Goal: Information Seeking & Learning: Learn about a topic

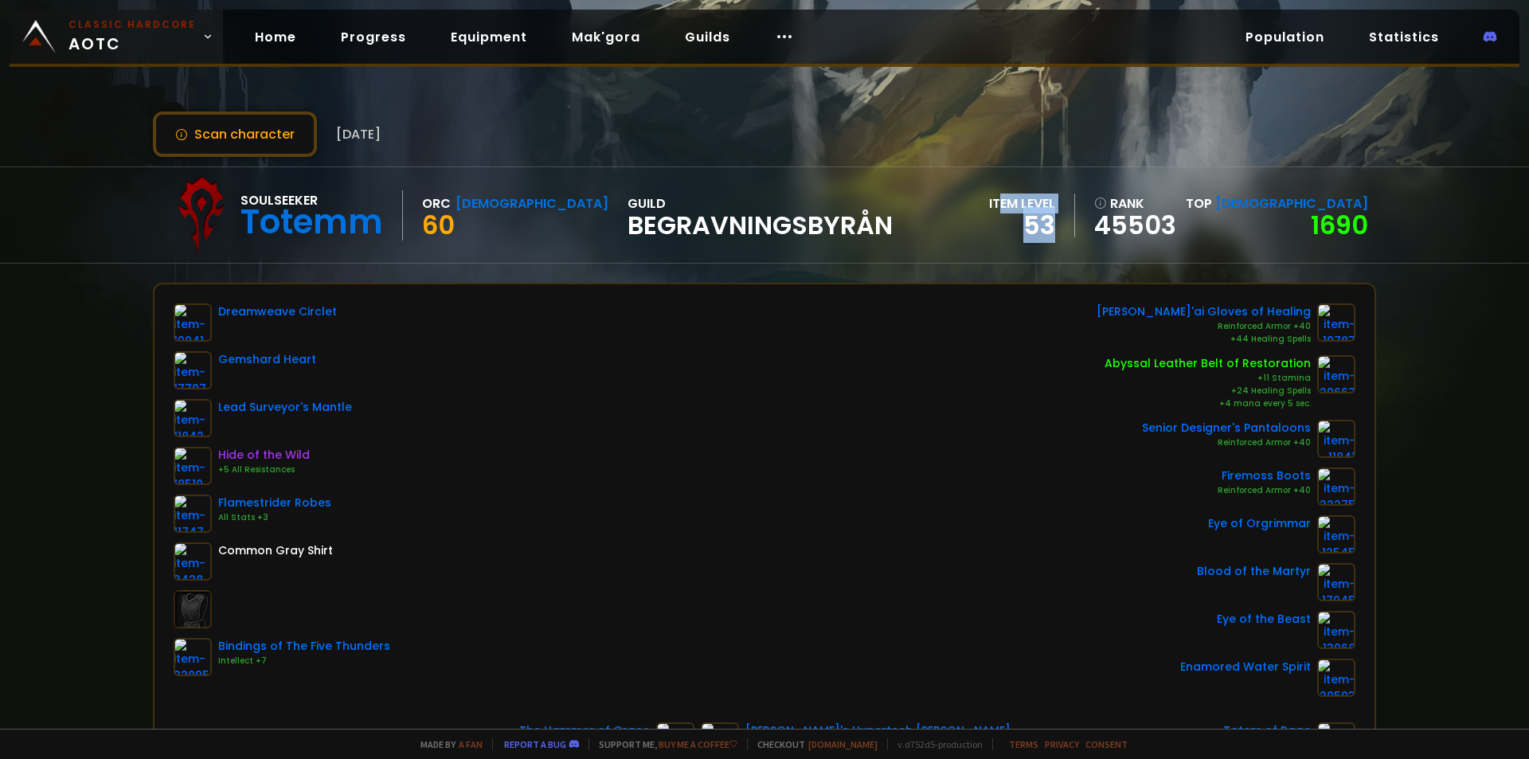
click at [117, 39] on span "Classic Hardcore AOTC" at bounding box center [132, 37] width 127 height 38
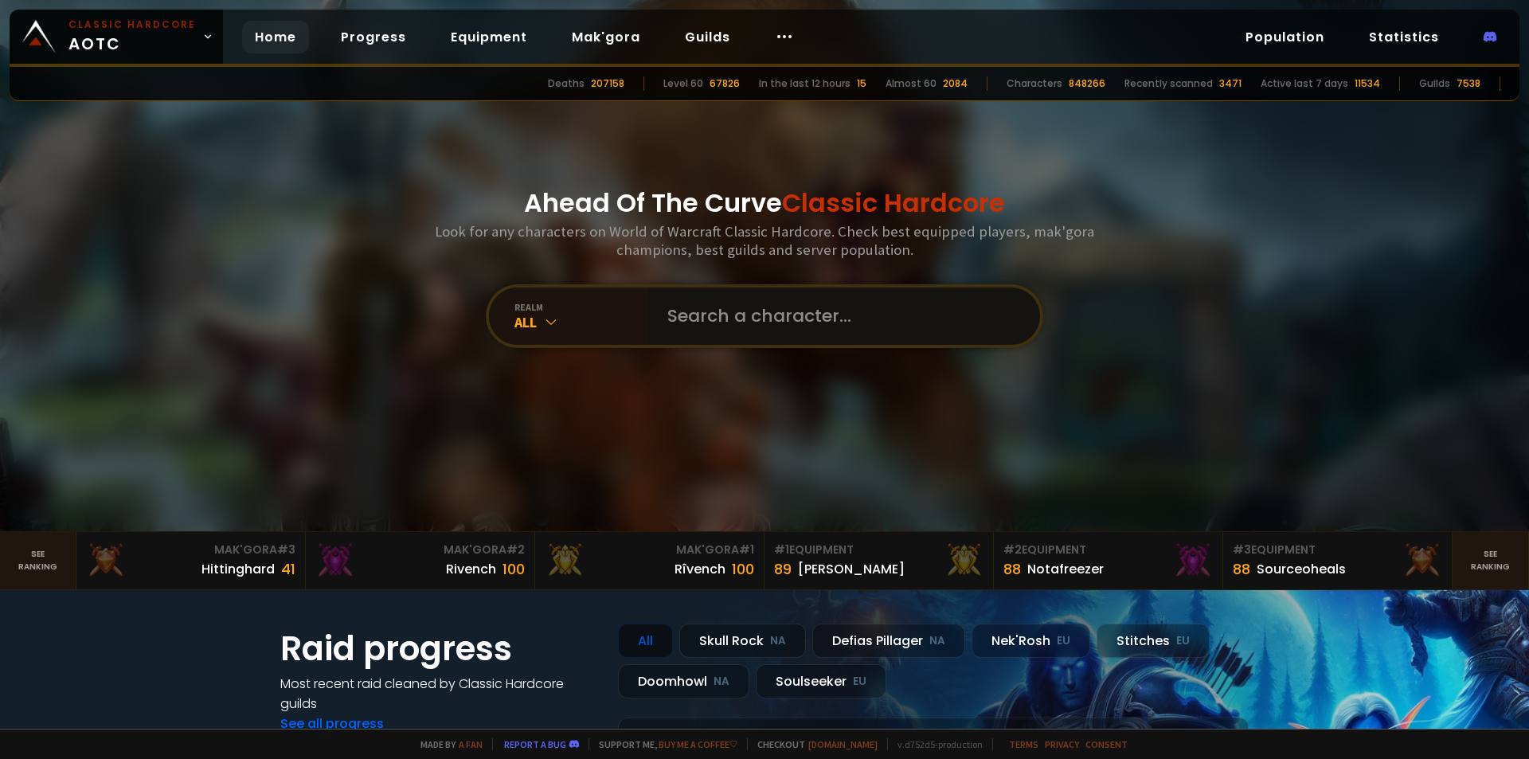
click at [658, 309] on input "text" at bounding box center [839, 316] width 363 height 57
type input "N"
type input "MIKEXXLONG"
click at [747, 282] on div "Ahead Of The Curve Classic Hardcore Look for any characters on World of Warcraf…" at bounding box center [765, 265] width 960 height 531
click at [738, 302] on input "text" at bounding box center [839, 316] width 363 height 57
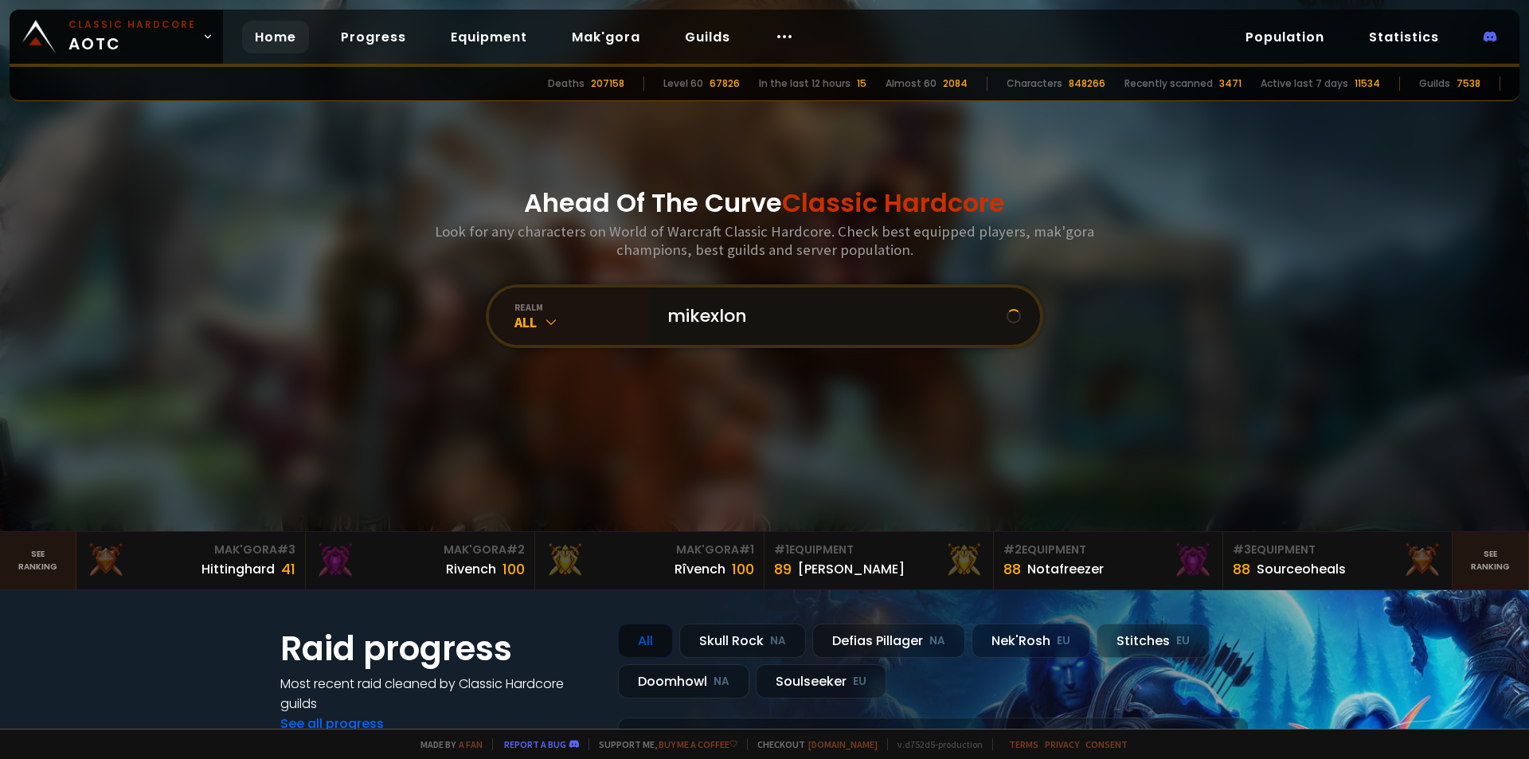
type input "mikexlong"
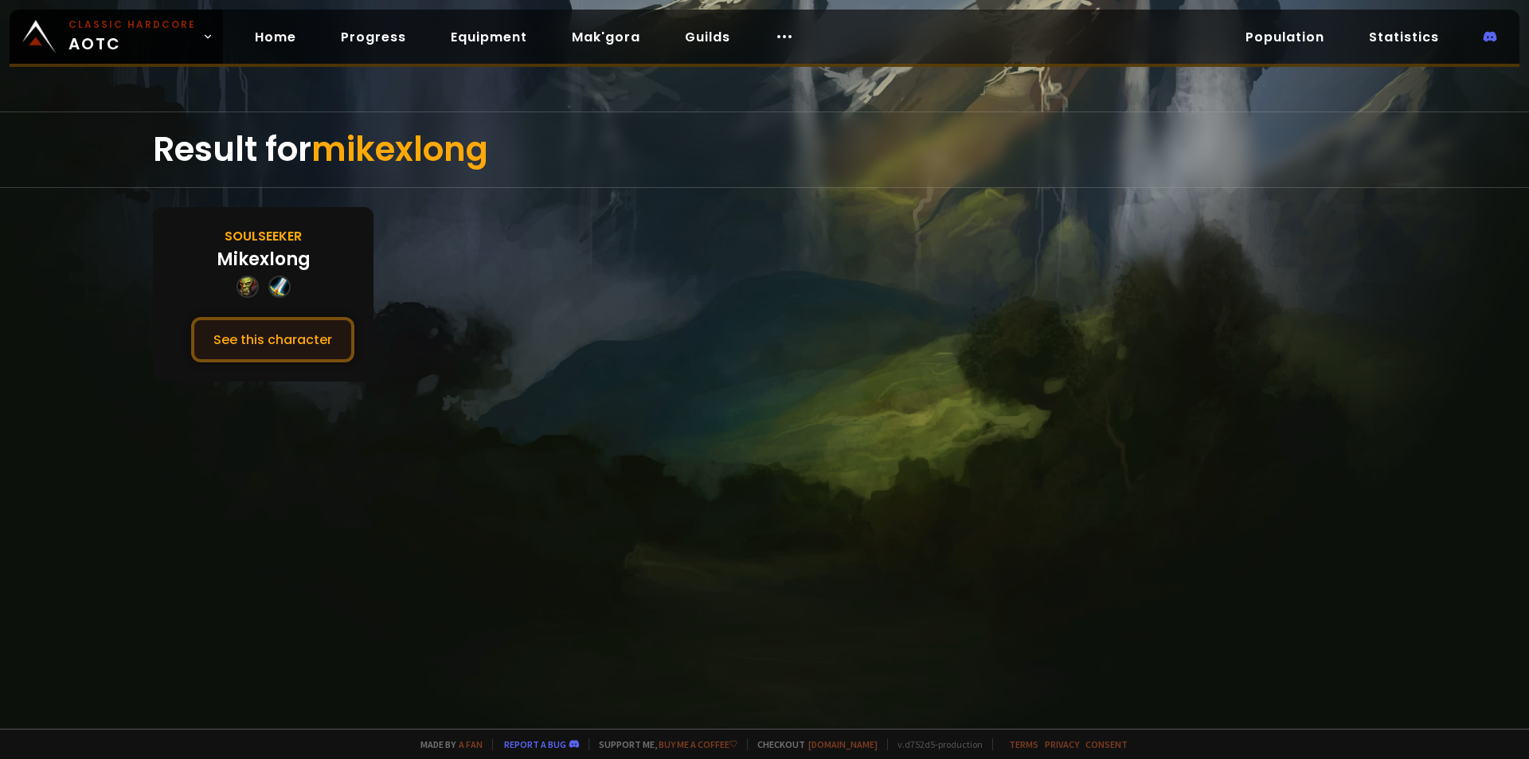
click at [251, 323] on button "See this character" at bounding box center [272, 339] width 163 height 45
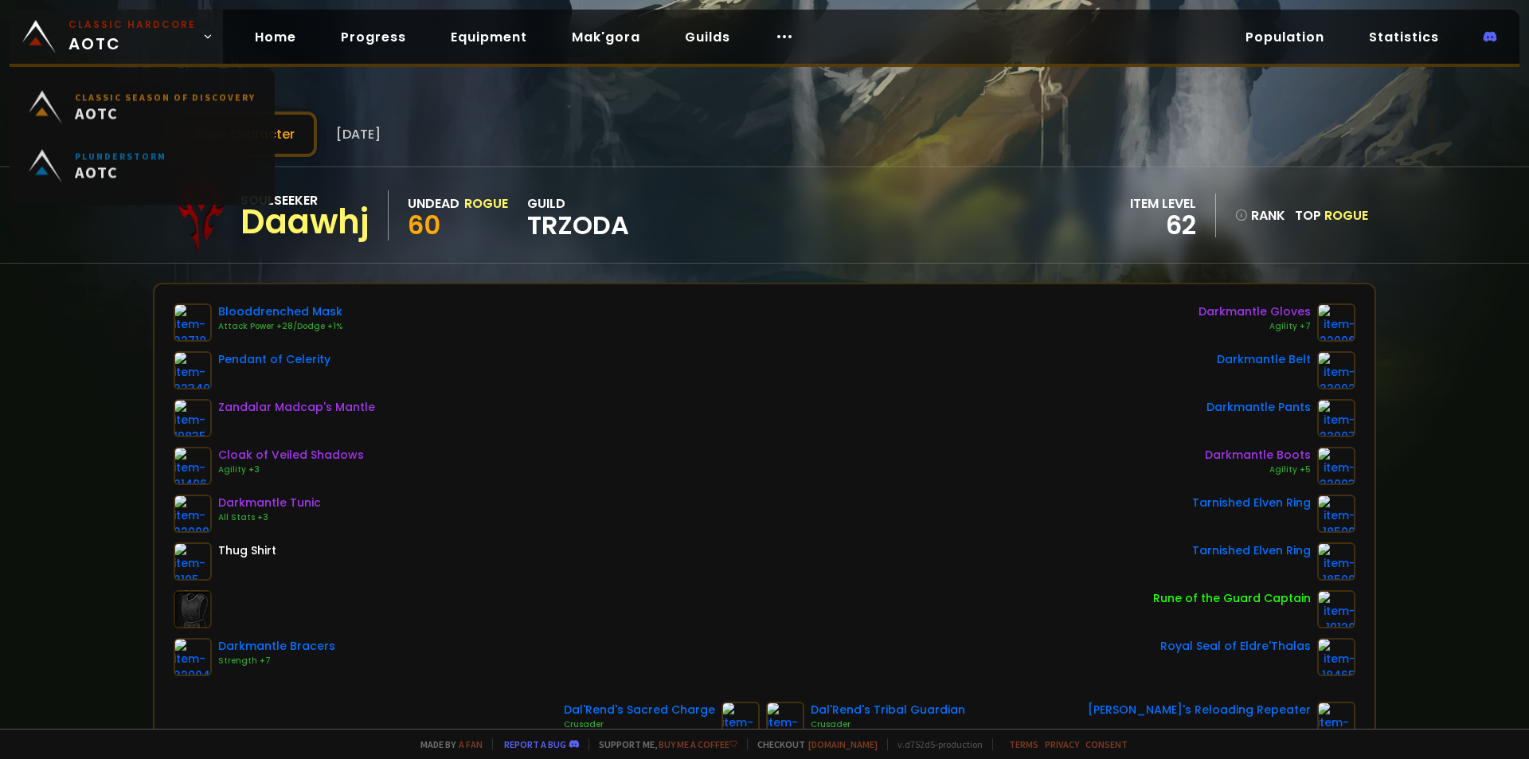
click at [88, 25] on small "Classic Hardcore" at bounding box center [132, 25] width 127 height 14
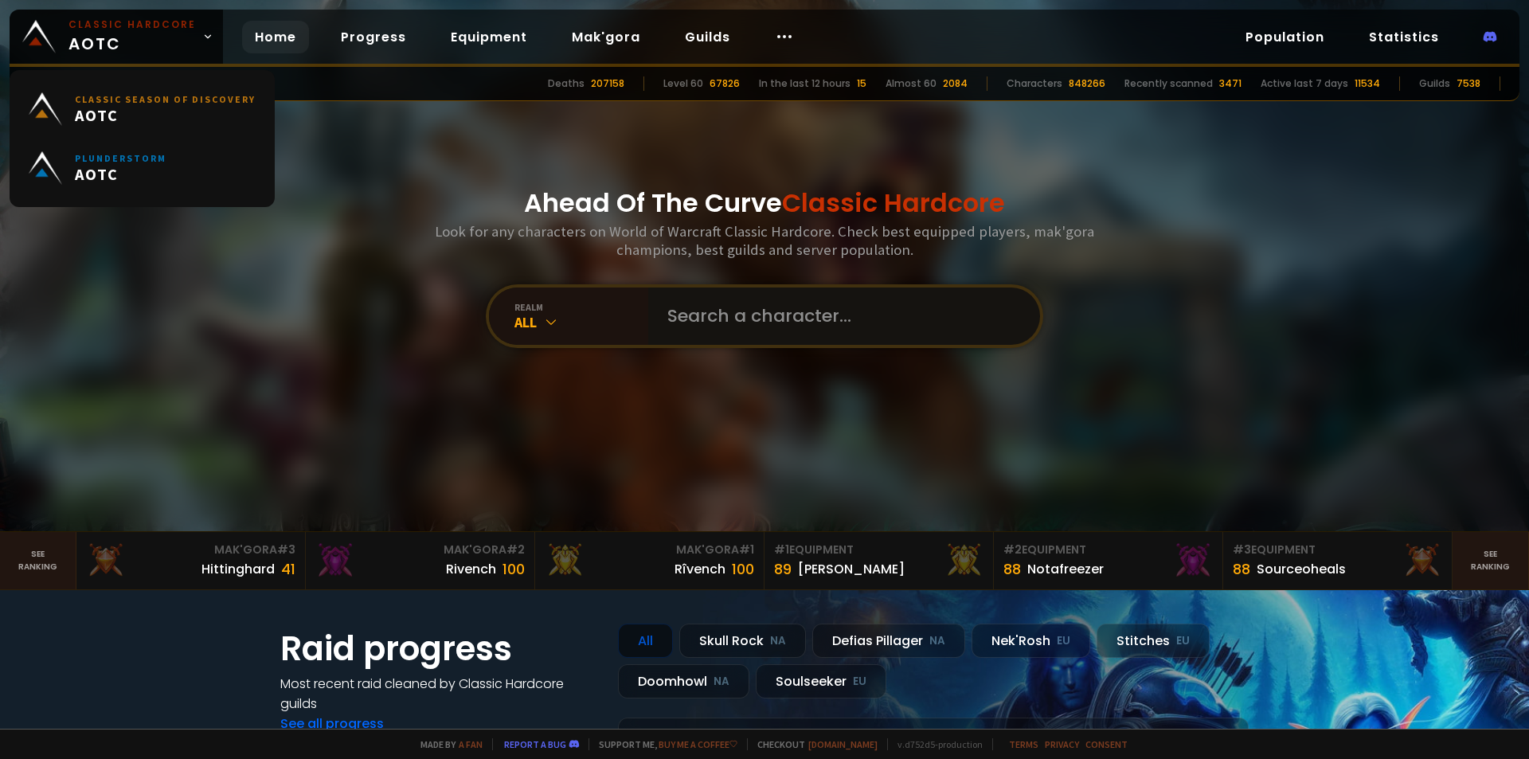
click at [723, 316] on input "text" at bounding box center [839, 316] width 363 height 57
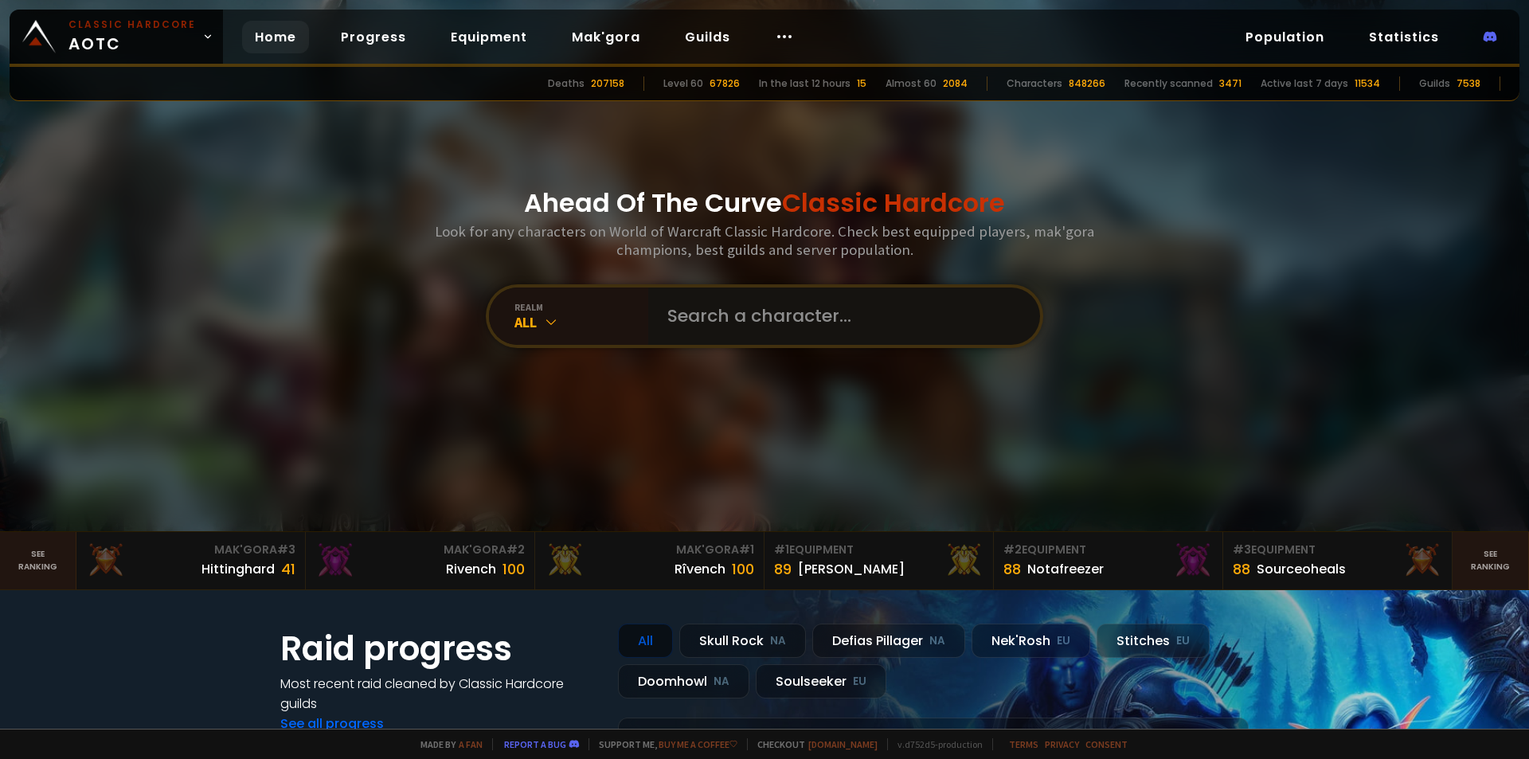
paste input "[DEMOGRAPHIC_DATA]"
type input "[DEMOGRAPHIC_DATA]"
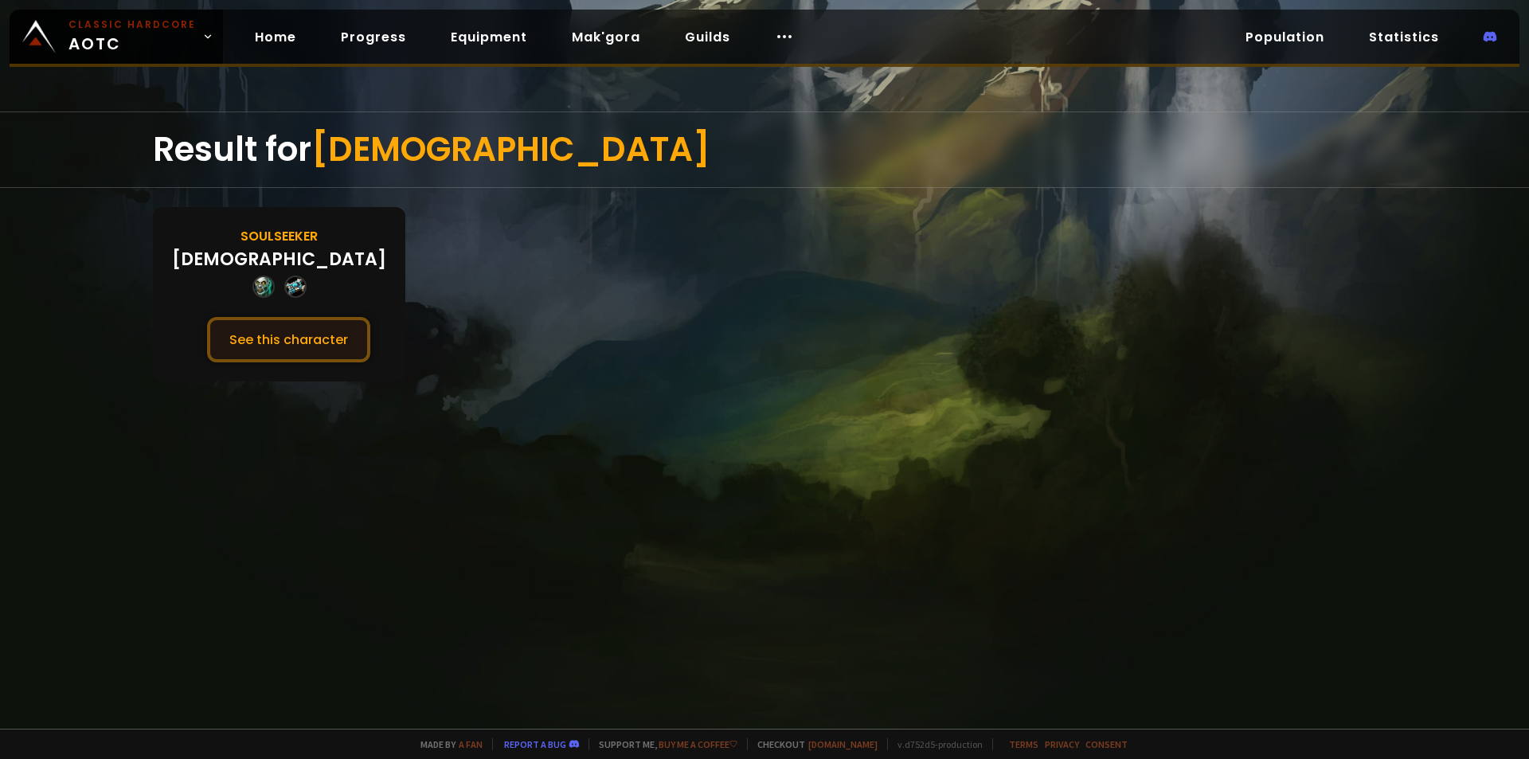
click at [329, 331] on button "See this character" at bounding box center [288, 339] width 163 height 45
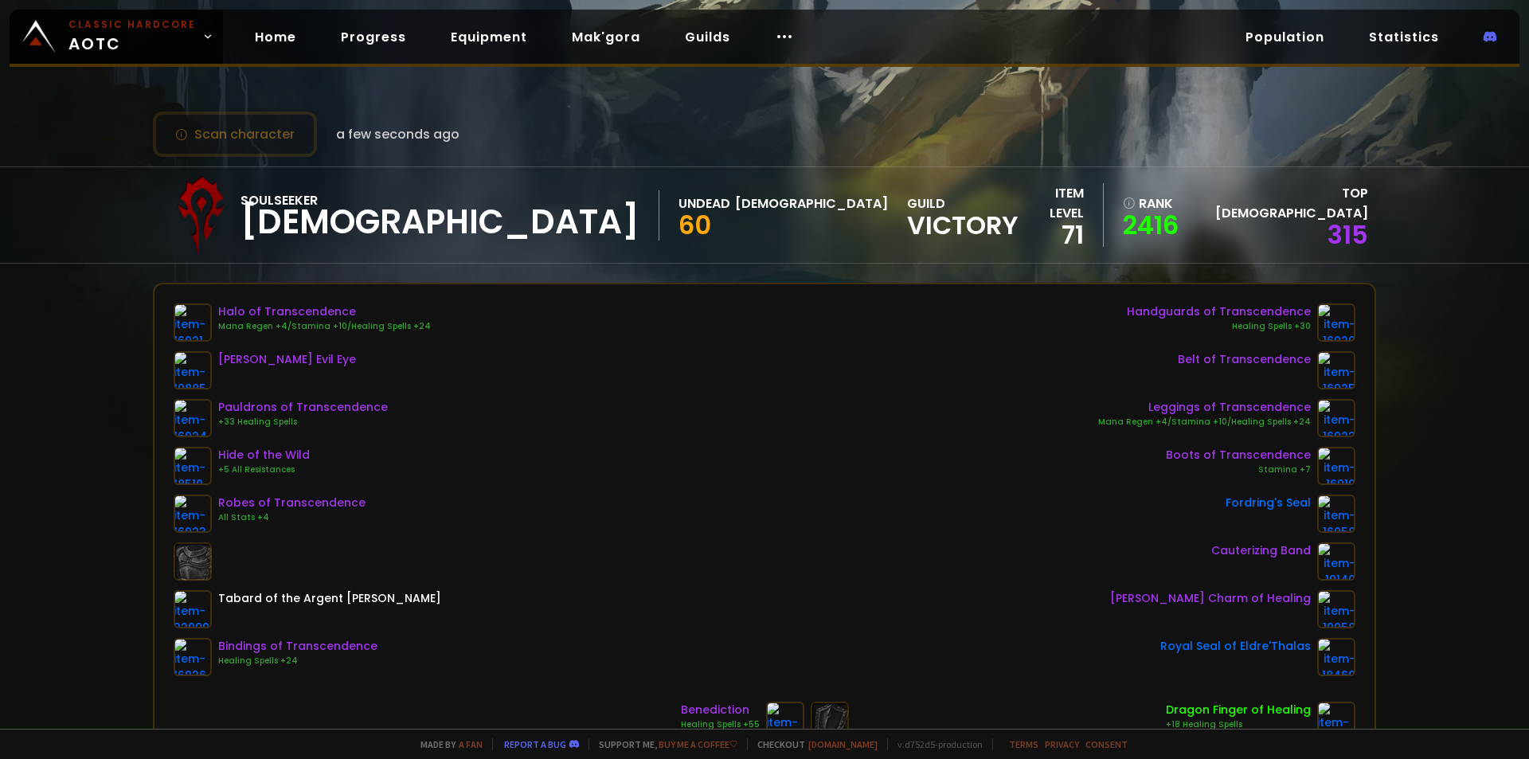
scroll to position [159, 0]
